Goal: Task Accomplishment & Management: Manage account settings

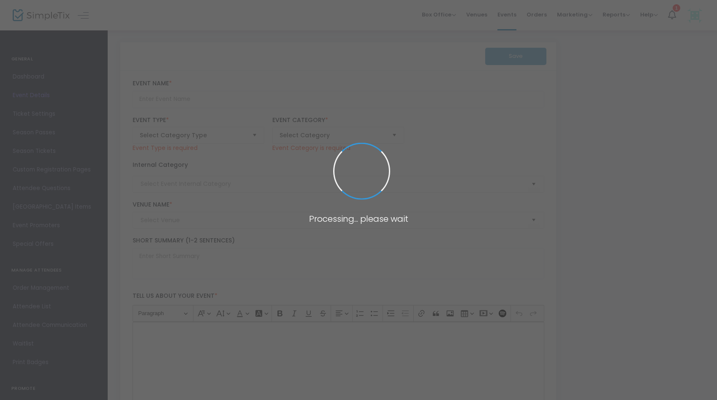
type input "Wedding Tasting with Crafted Catering & Events at June Farms!"
type textarea "Join us for an Exclusive Wedding Tasting hosted by Crafted Catering and Events …"
type input "8.000 %"
type input "Register Now"
type input "June Farms"
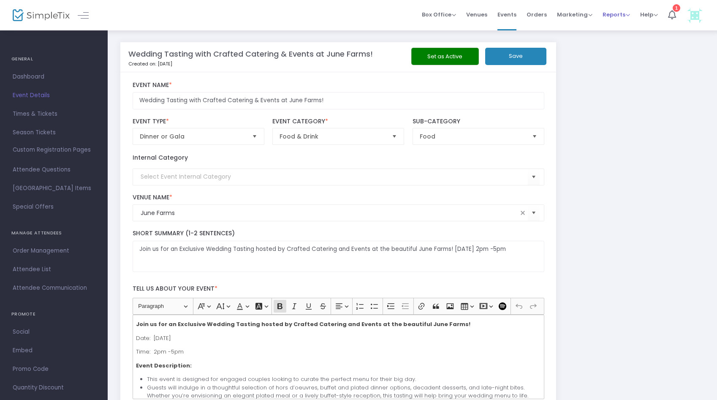
click at [616, 16] on span "Reports" at bounding box center [615, 15] width 27 height 8
click at [614, 47] on li "Sales Reports" at bounding box center [629, 45] width 55 height 16
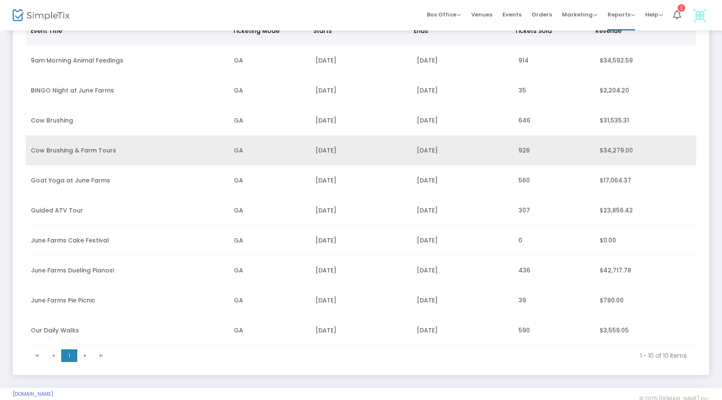
scroll to position [98, 0]
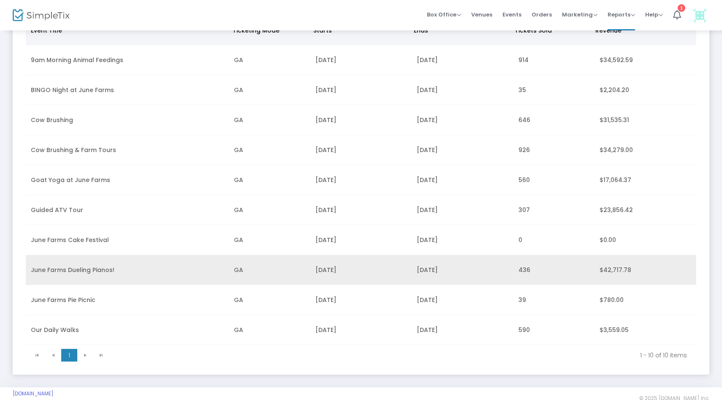
click at [44, 269] on td "June Farms Dueling Pianos!" at bounding box center [127, 270] width 203 height 30
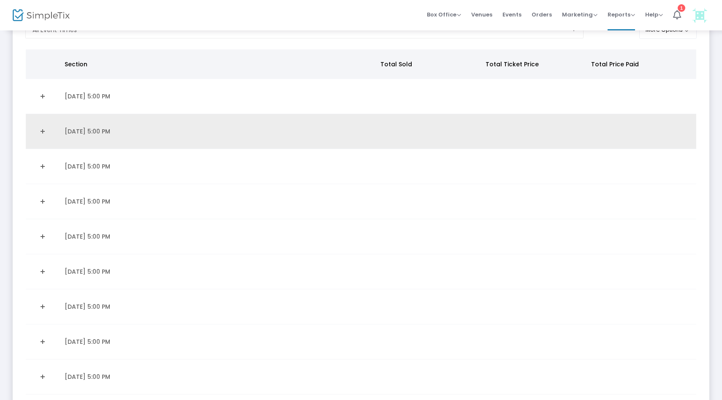
scroll to position [68, 0]
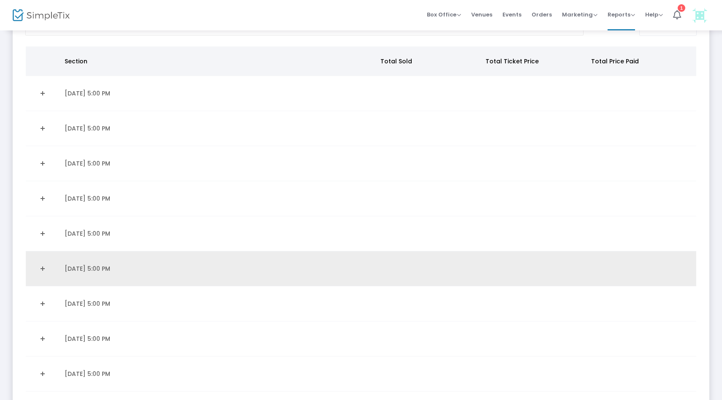
click at [43, 267] on link "Expand Details" at bounding box center [43, 269] width 24 height 14
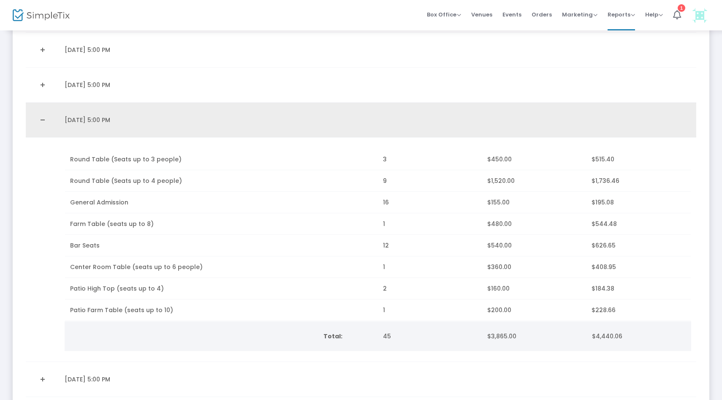
scroll to position [241, 0]
